Goal: Task Accomplishment & Management: Manage account settings

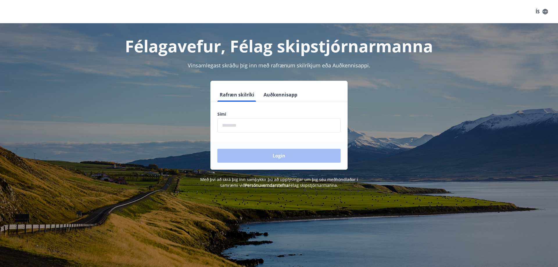
click at [231, 124] on input "phone" at bounding box center [278, 125] width 123 height 14
click at [281, 157] on button "Login" at bounding box center [278, 156] width 123 height 14
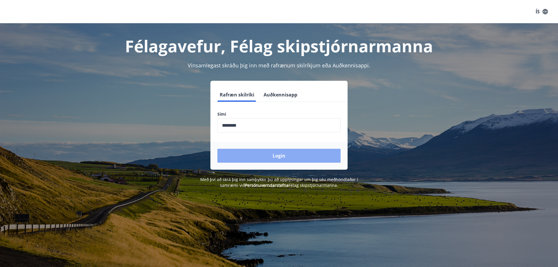
click at [281, 157] on button "Login" at bounding box center [278, 156] width 123 height 14
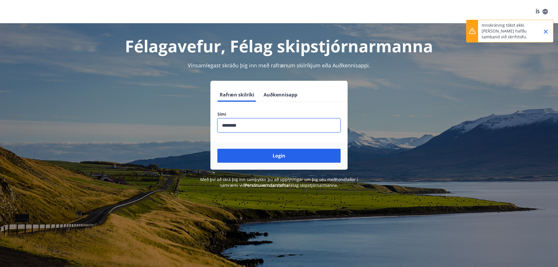
click at [233, 123] on input "phone" at bounding box center [278, 125] width 123 height 14
type input "********"
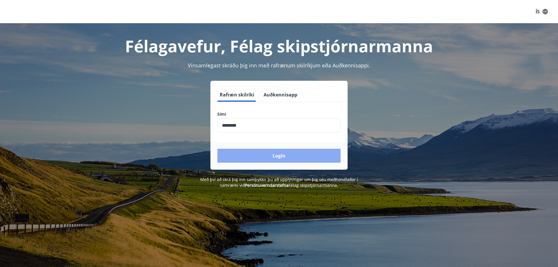
click at [250, 161] on button "Login" at bounding box center [278, 156] width 123 height 14
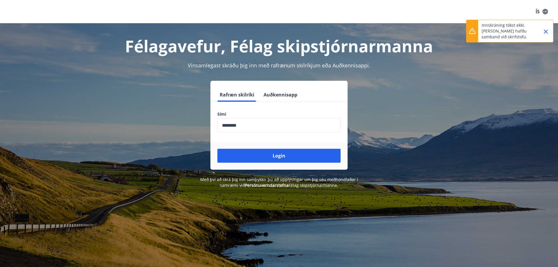
click at [285, 94] on button "Auðkennisapp" at bounding box center [280, 95] width 38 height 14
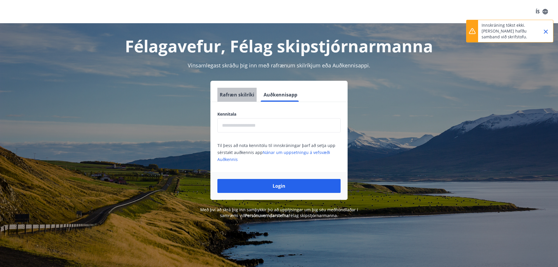
click at [233, 94] on button "Rafræn skilríki" at bounding box center [236, 95] width 39 height 14
